Goal: Transaction & Acquisition: Purchase product/service

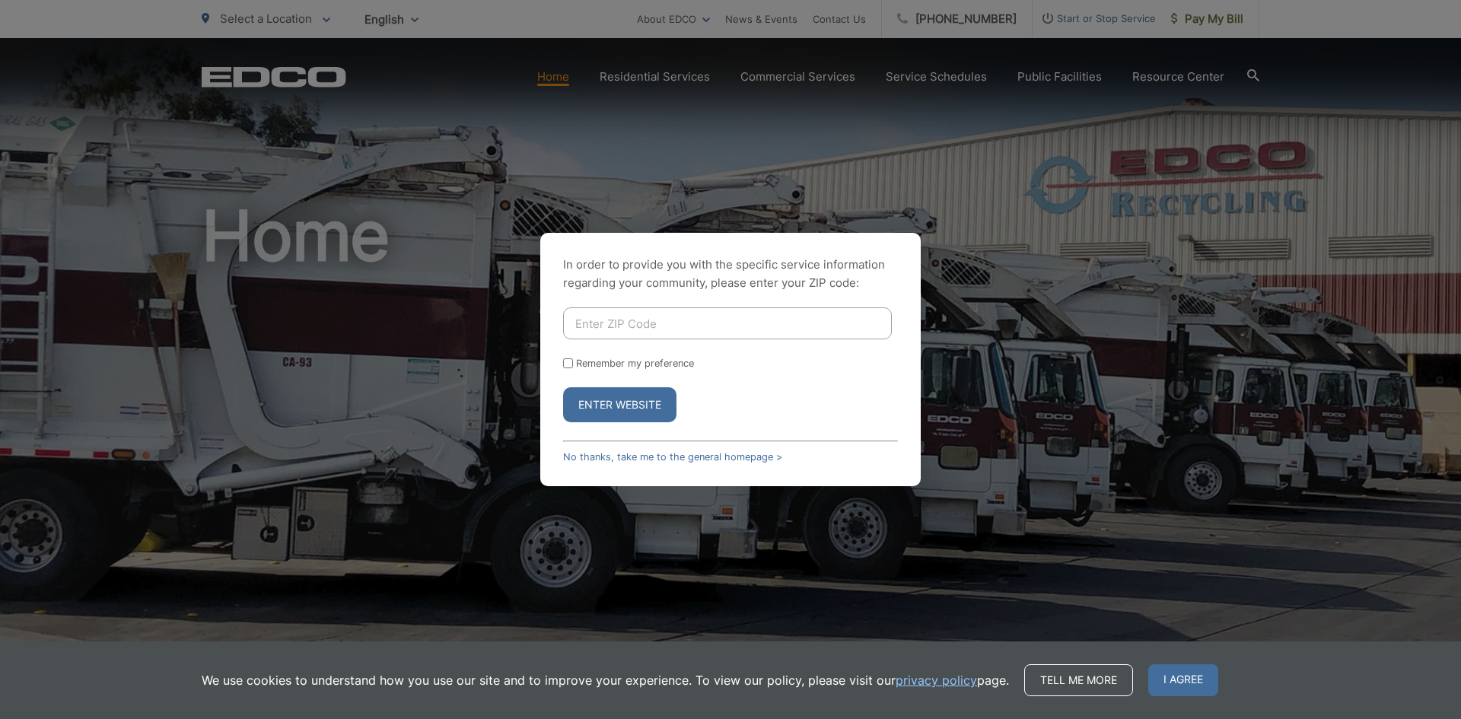
click at [798, 320] on input "Enter ZIP Code" at bounding box center [727, 323] width 329 height 32
click at [636, 415] on button "Enter Website" at bounding box center [619, 404] width 113 height 35
click at [639, 323] on input "Enter ZIP Code" at bounding box center [727, 323] width 329 height 32
type input "91950"
click at [613, 408] on button "Enter Website" at bounding box center [619, 404] width 113 height 35
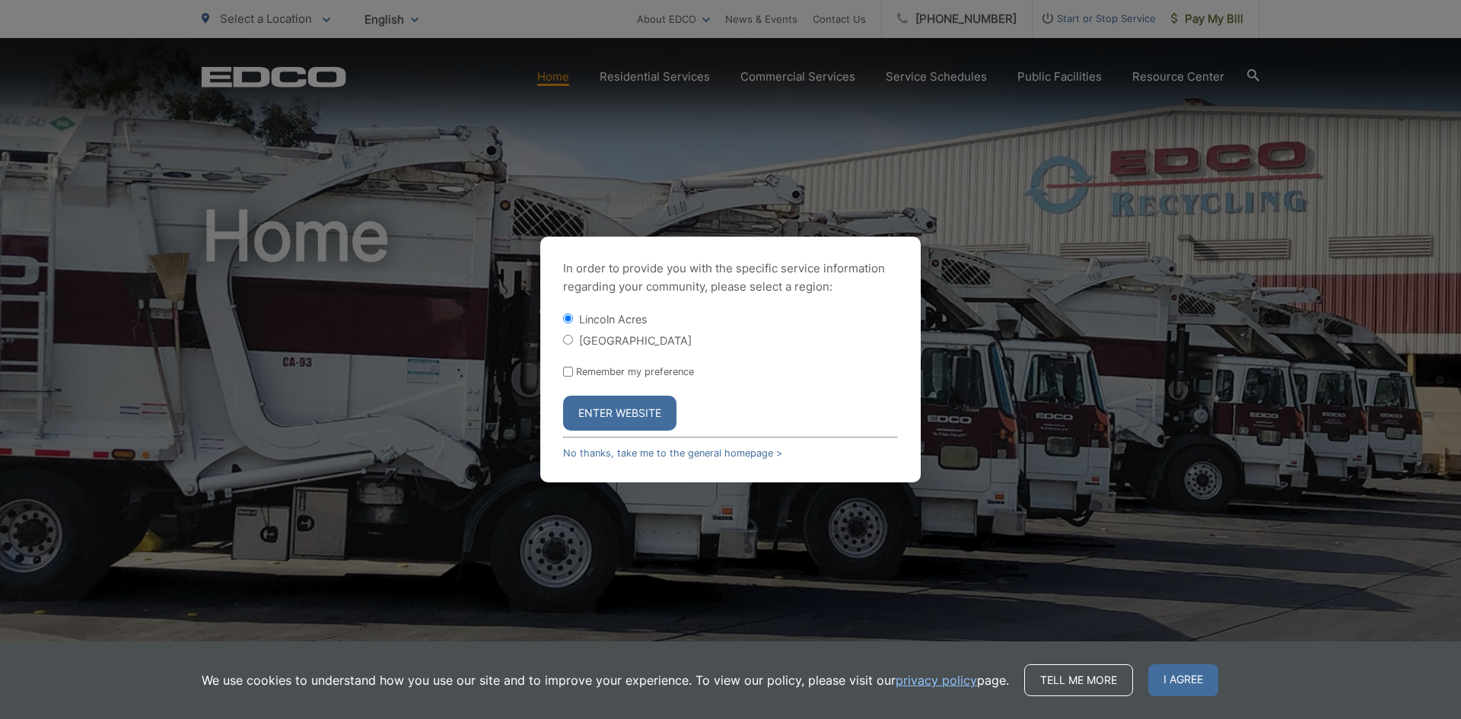
click at [649, 339] on div "[GEOGRAPHIC_DATA]" at bounding box center [730, 339] width 335 height 15
click at [635, 344] on label "[GEOGRAPHIC_DATA]" at bounding box center [635, 340] width 113 height 13
click at [573, 344] on input "[GEOGRAPHIC_DATA]" at bounding box center [568, 340] width 10 height 10
radio input "true"
click at [609, 409] on button "Enter Website" at bounding box center [619, 413] width 113 height 35
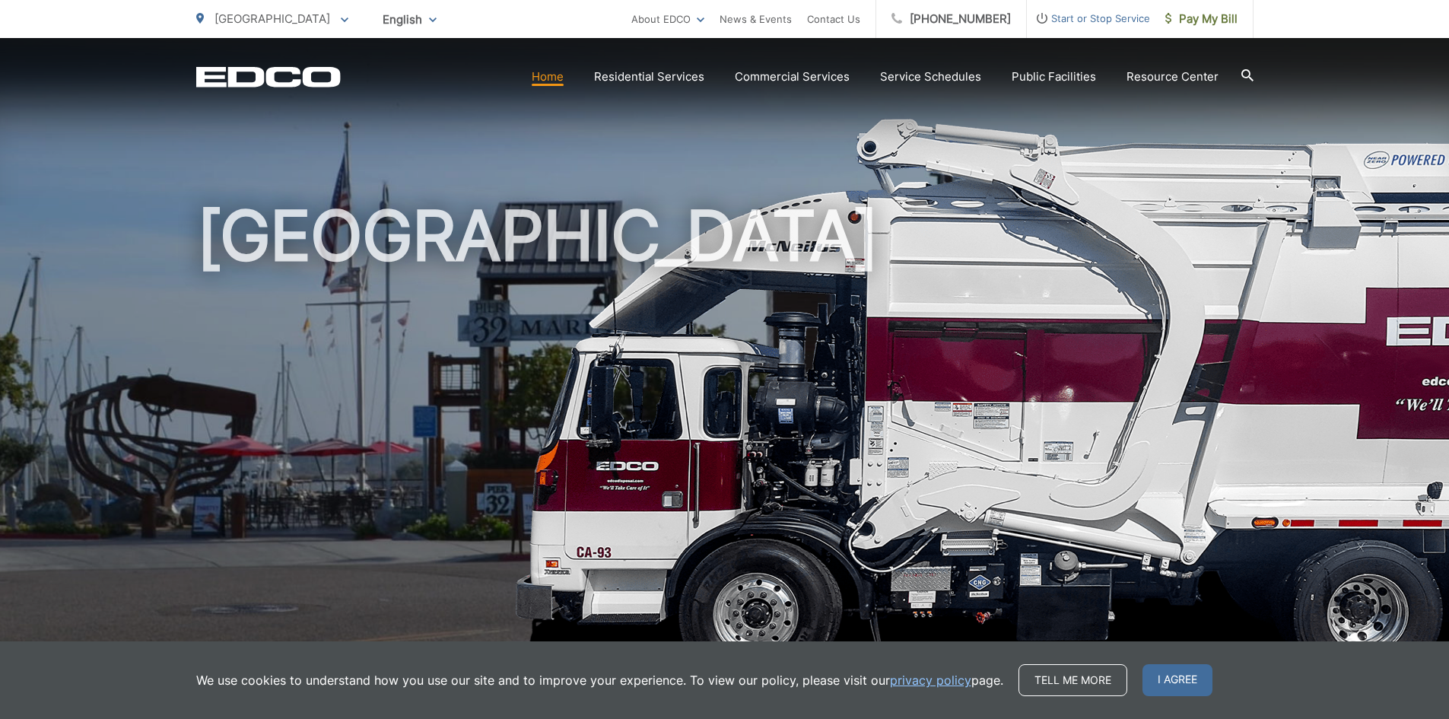
click at [1100, 24] on span "Start or Stop Service" at bounding box center [1088, 18] width 123 height 18
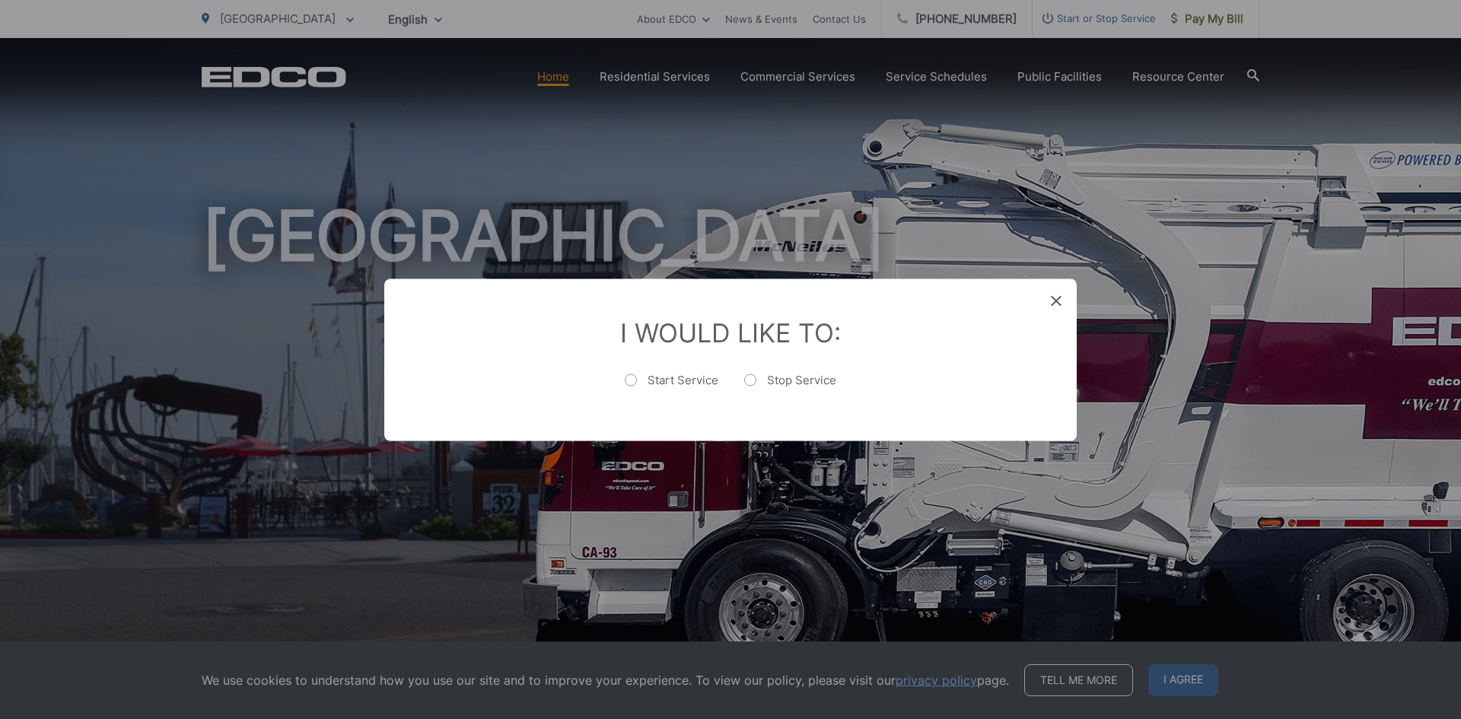
click at [1164, 181] on div "Entry Status None In Progress Completed None None In Progress Completed I Would…" at bounding box center [730, 359] width 1461 height 719
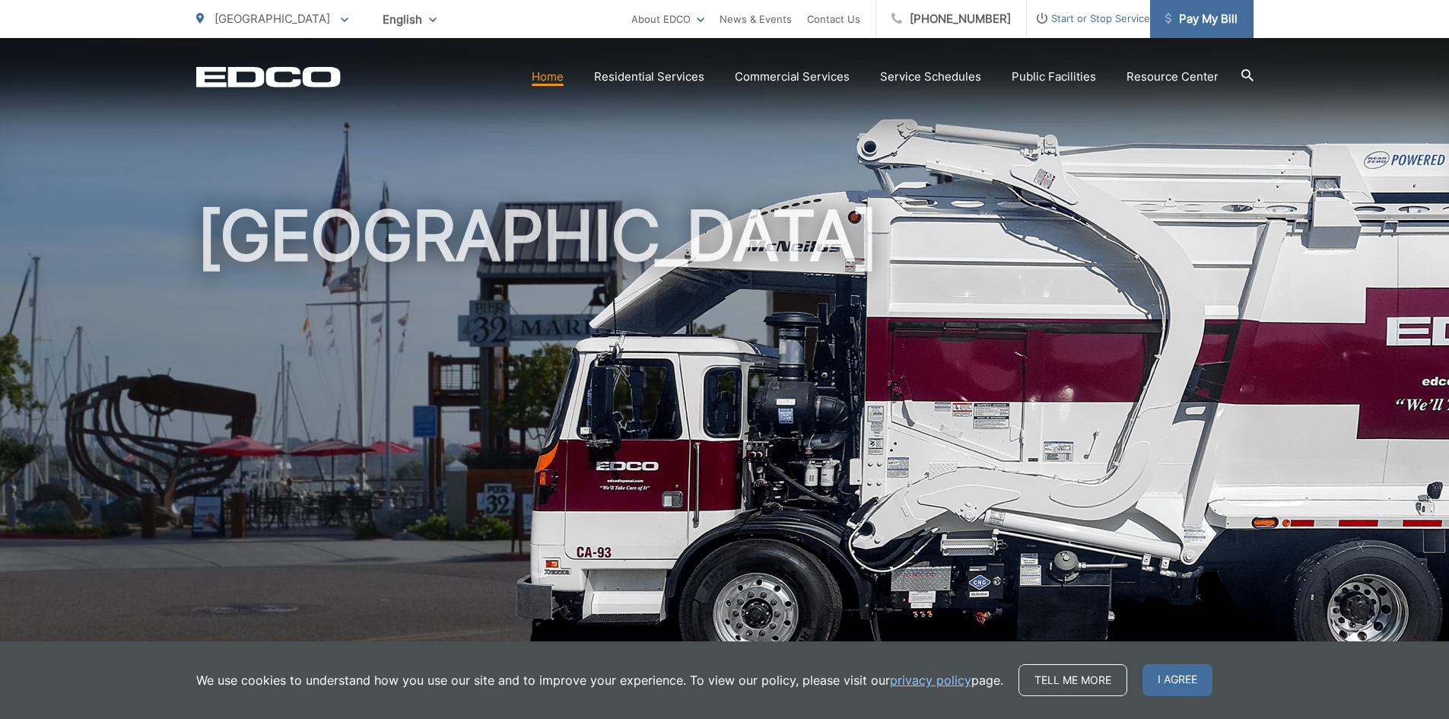
click at [1230, 21] on span "Pay My Bill" at bounding box center [1202, 19] width 72 height 18
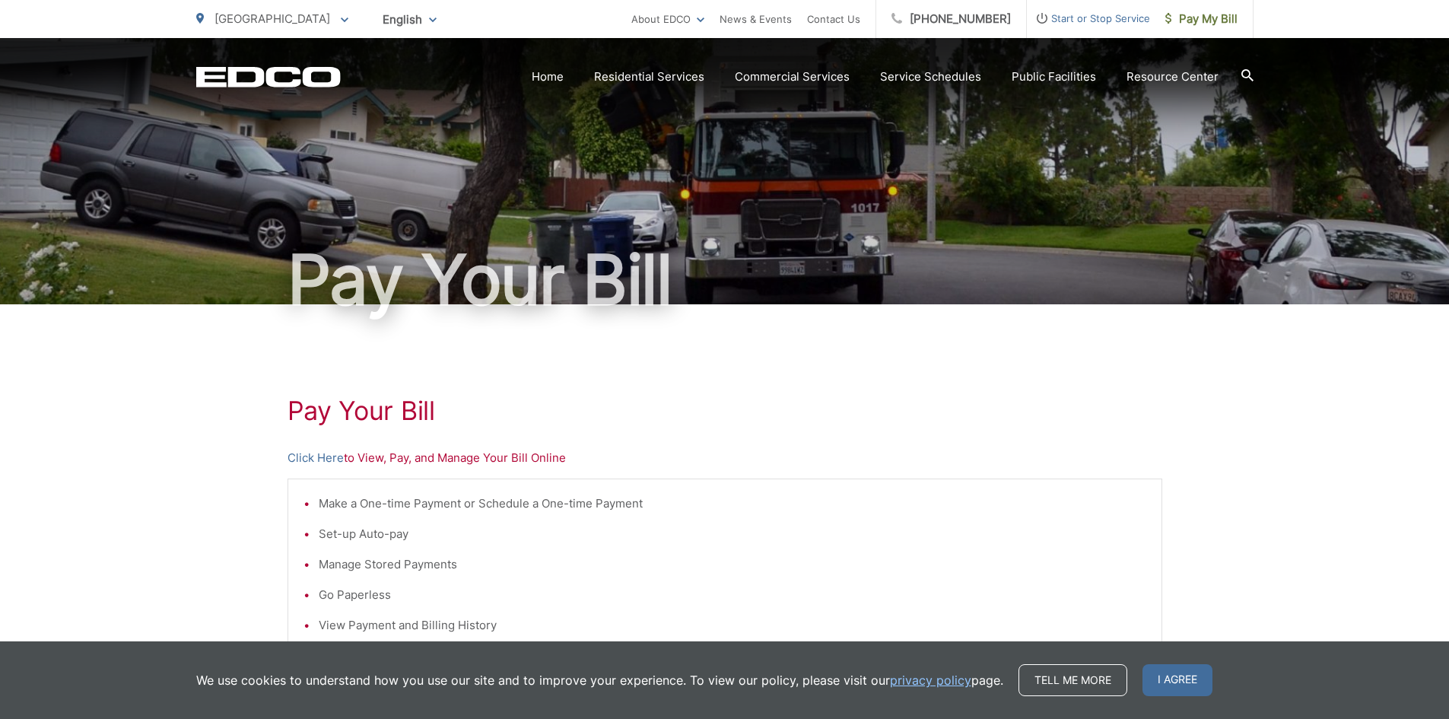
click at [293, 21] on p "[GEOGRAPHIC_DATA]" at bounding box center [272, 19] width 152 height 18
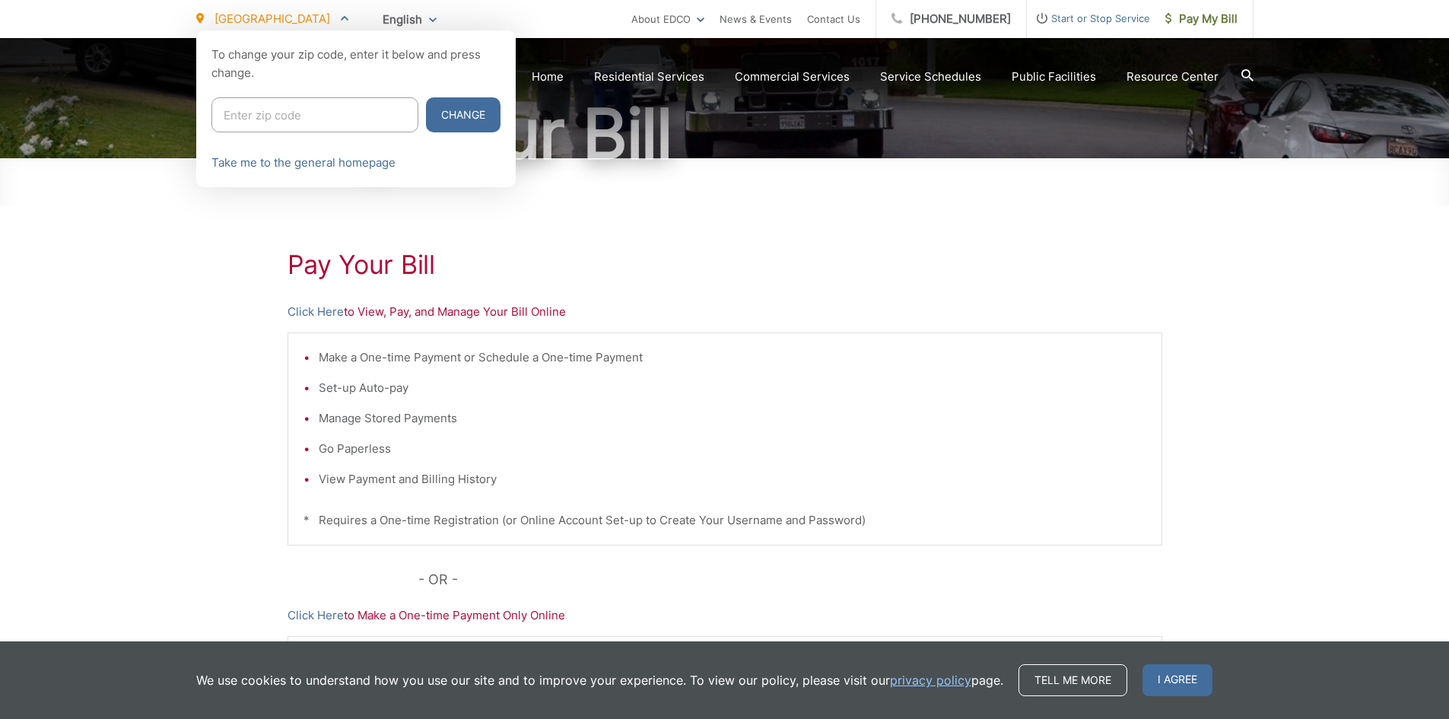
scroll to position [152, 0]
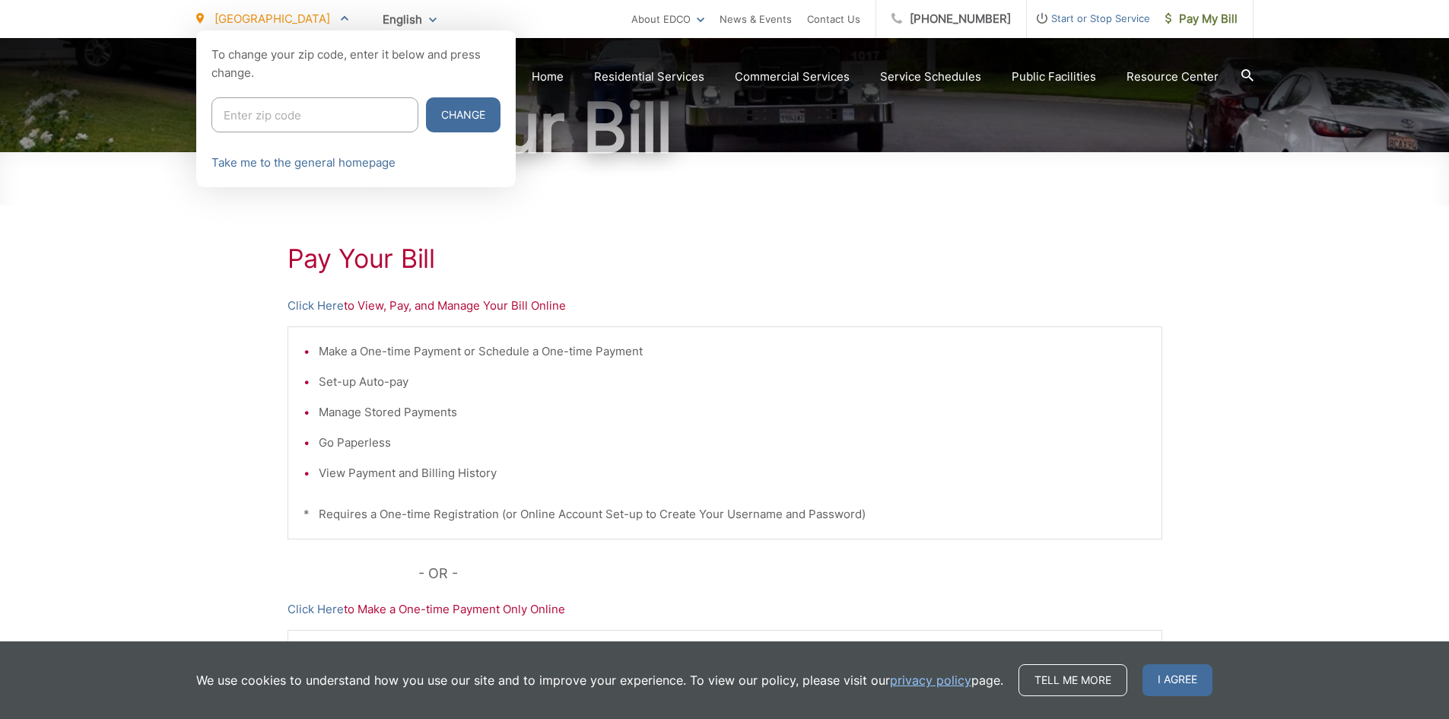
click at [313, 303] on div at bounding box center [724, 389] width 1449 height 719
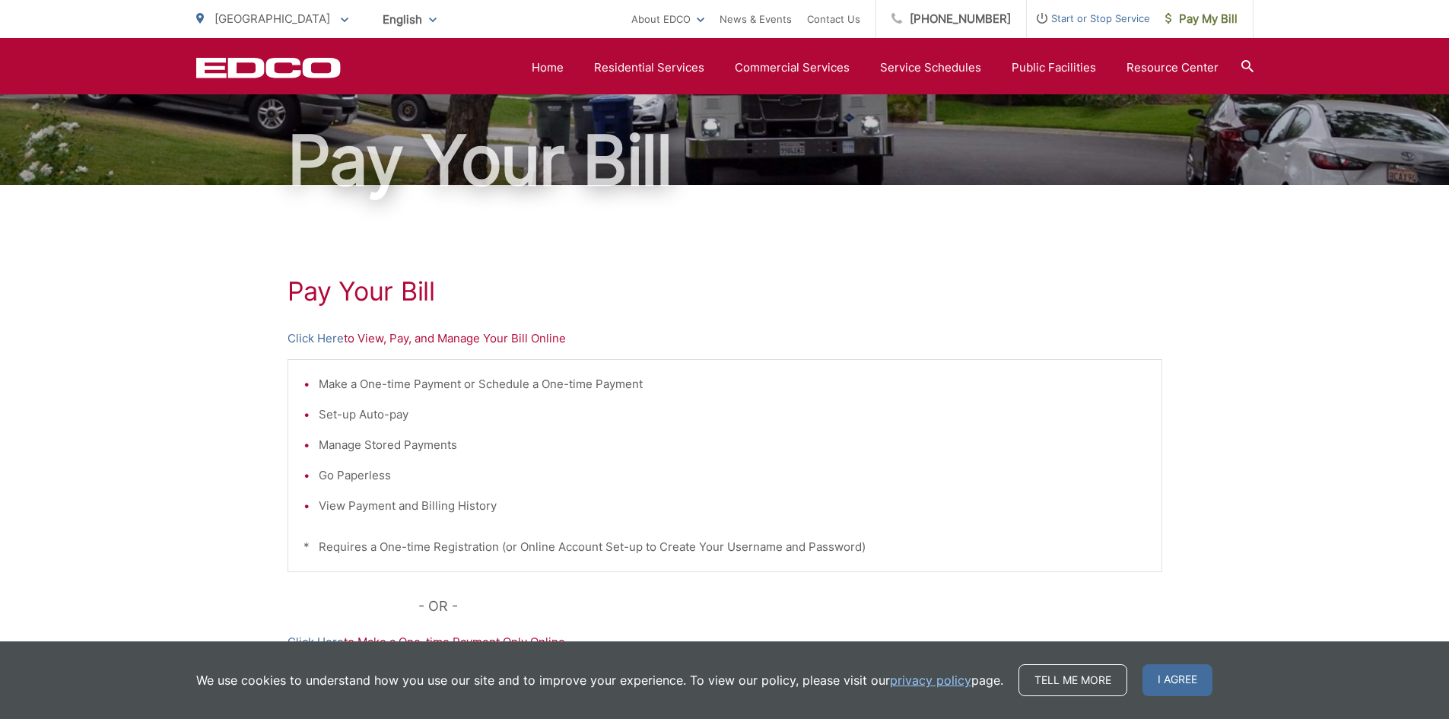
scroll to position [0, 0]
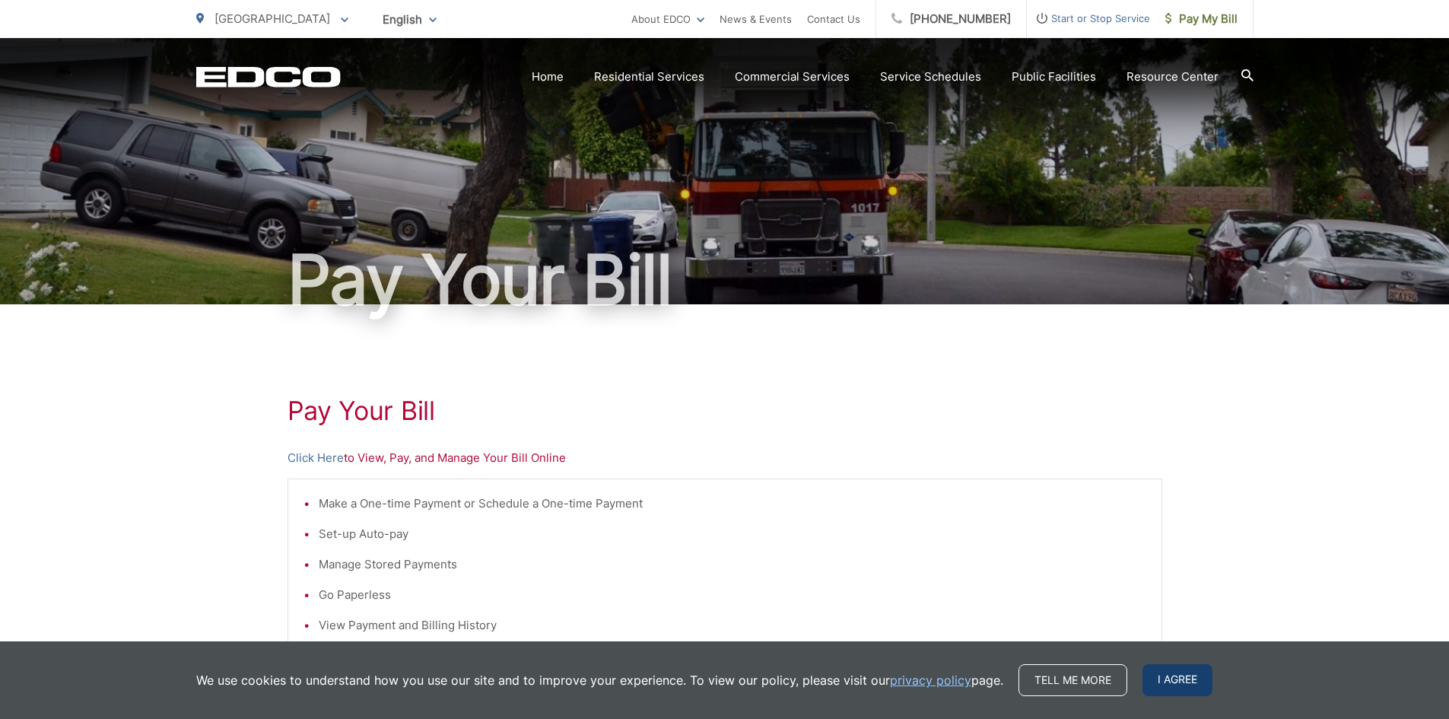
click at [1172, 687] on span "I agree" at bounding box center [1178, 680] width 70 height 32
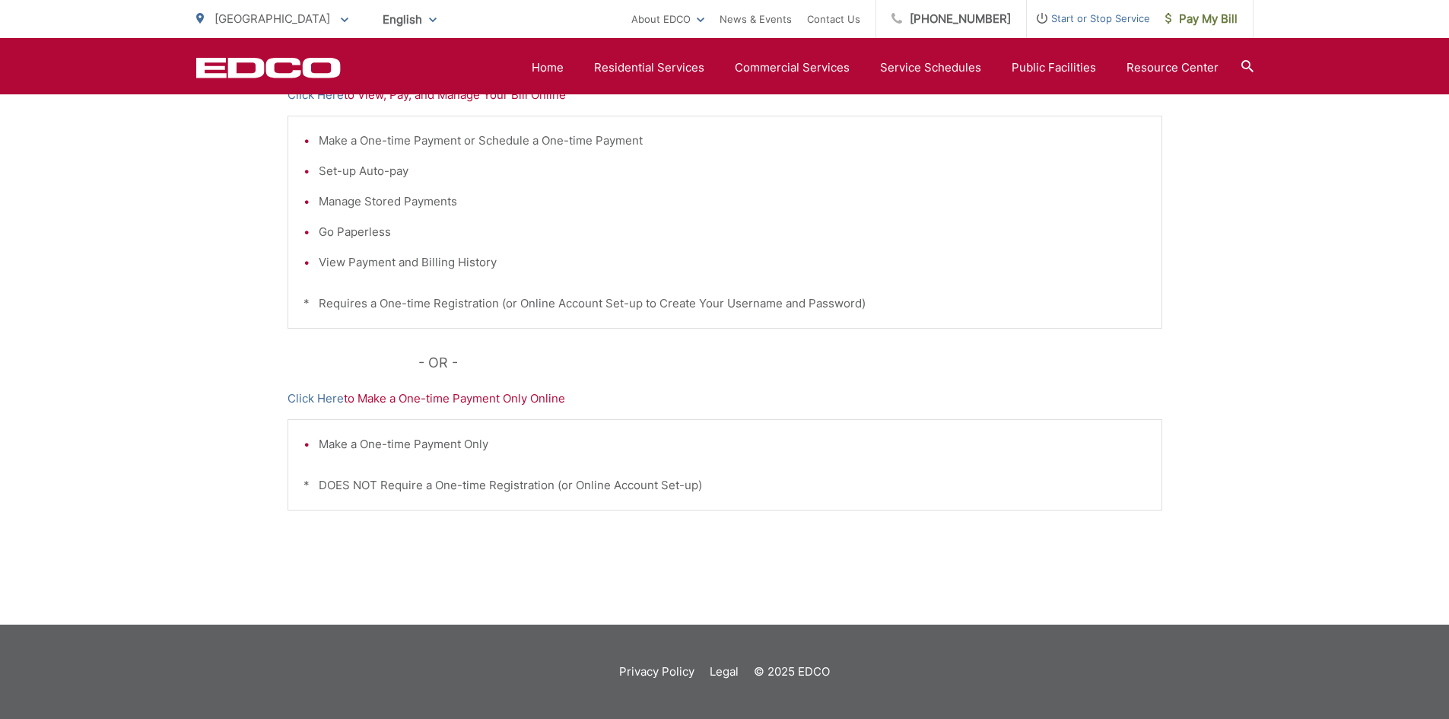
scroll to position [287, 0]
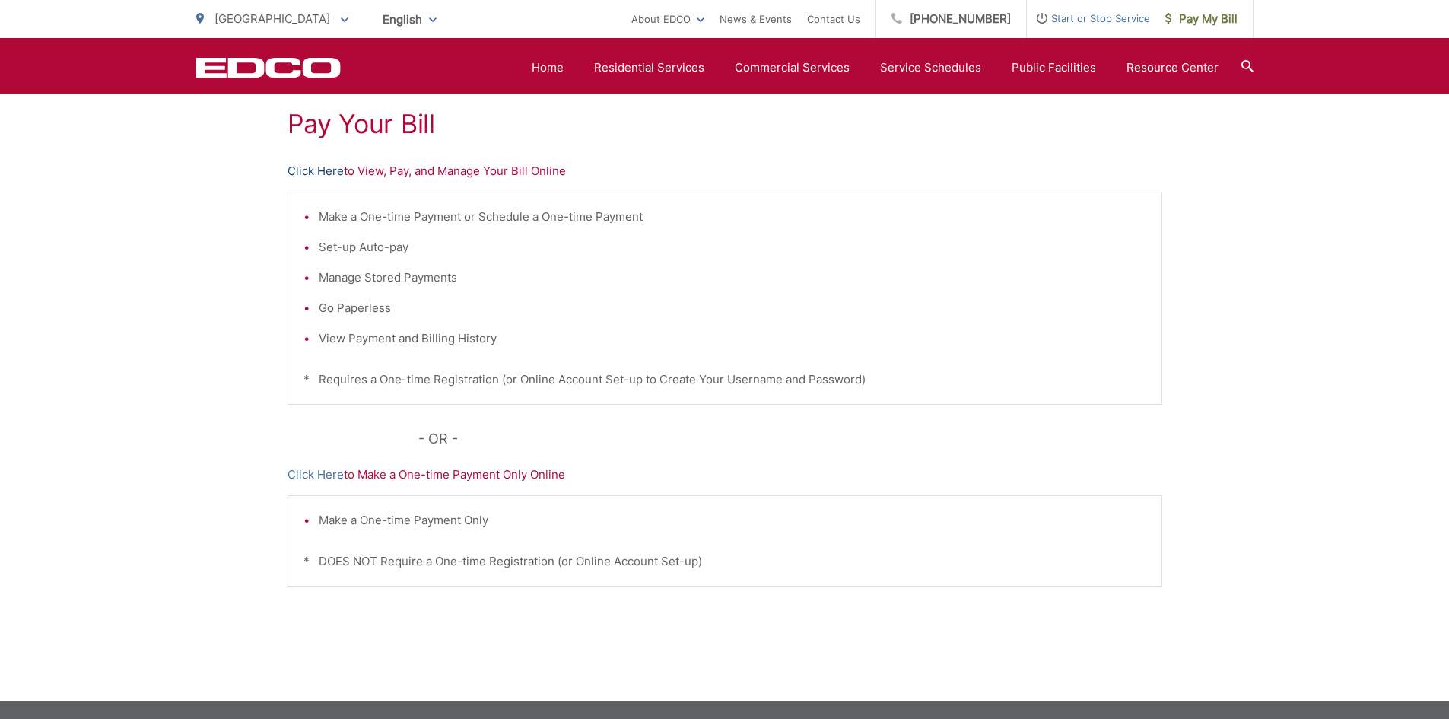
click at [329, 174] on link "Click Here" at bounding box center [316, 171] width 56 height 18
